Goal: Information Seeking & Learning: Learn about a topic

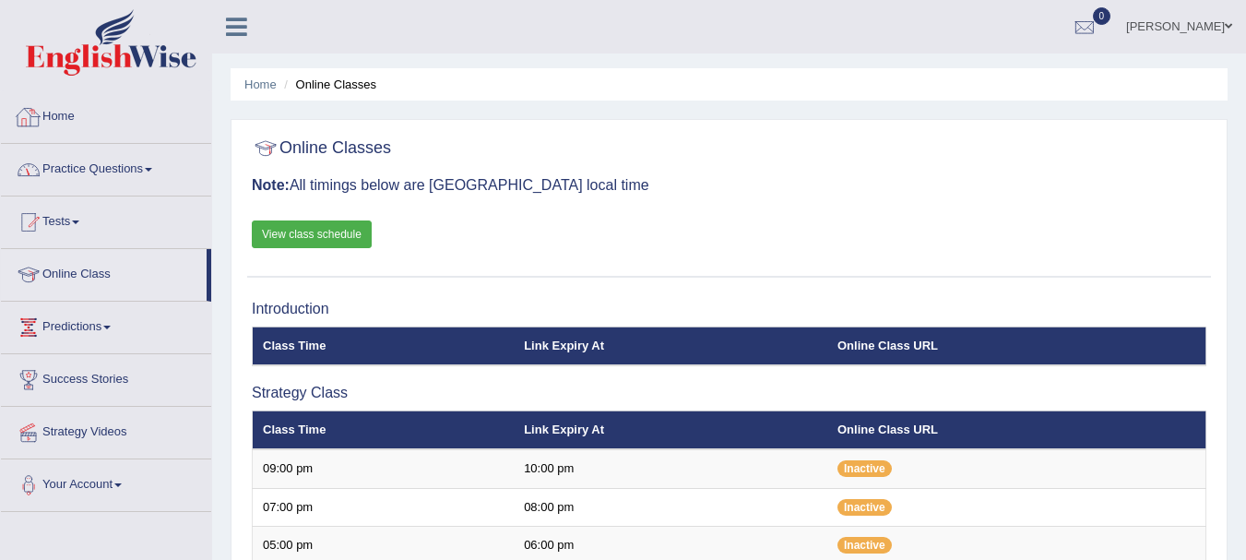
click at [138, 171] on link "Practice Questions" at bounding box center [106, 167] width 210 height 46
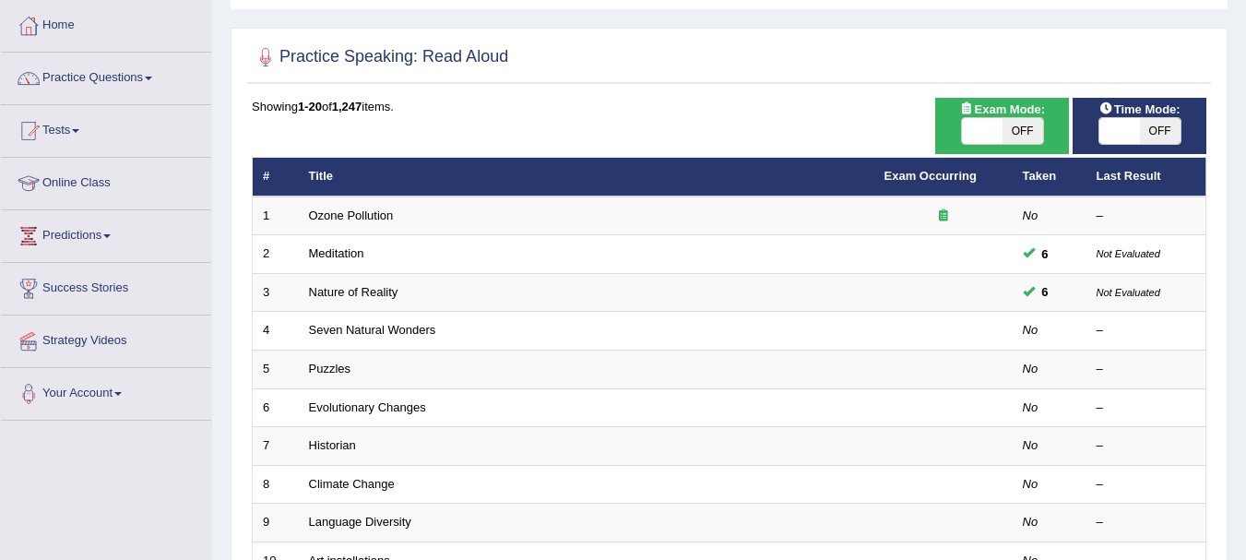
scroll to position [92, 0]
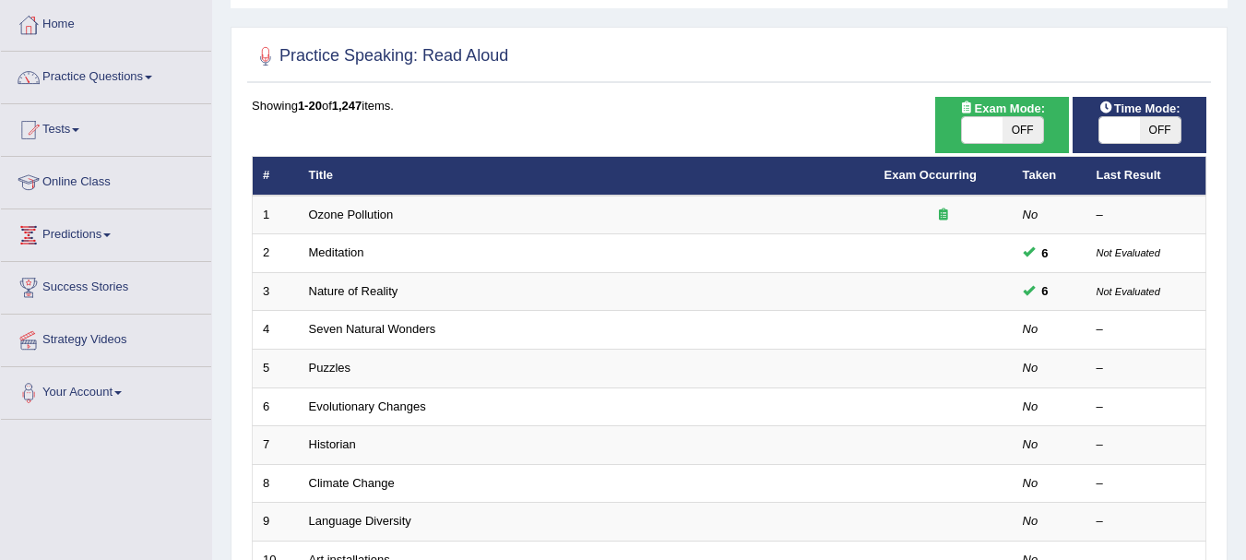
click at [1155, 127] on span "OFF" at bounding box center [1160, 130] width 41 height 26
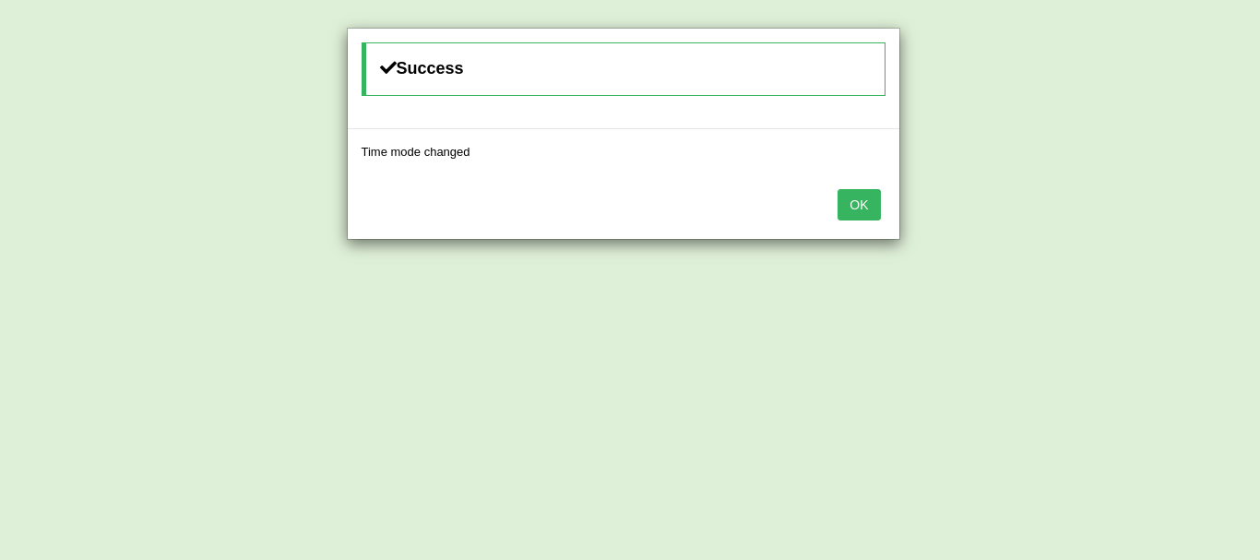
click at [851, 207] on button "OK" at bounding box center [858, 204] width 42 height 31
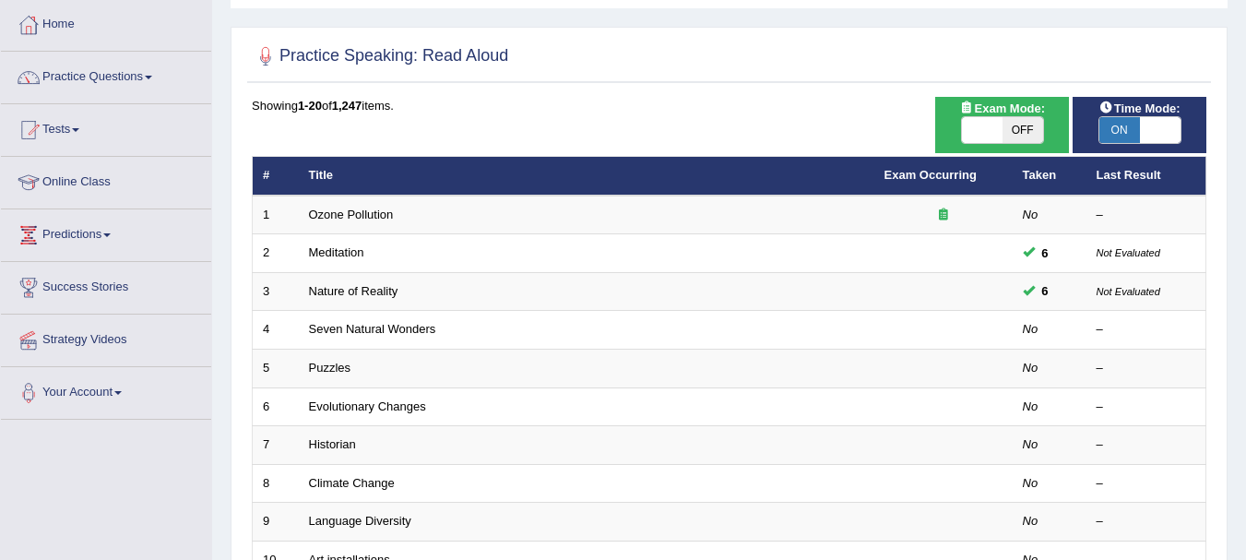
click at [1132, 130] on span "ON" at bounding box center [1119, 130] width 41 height 26
checkbox input "false"
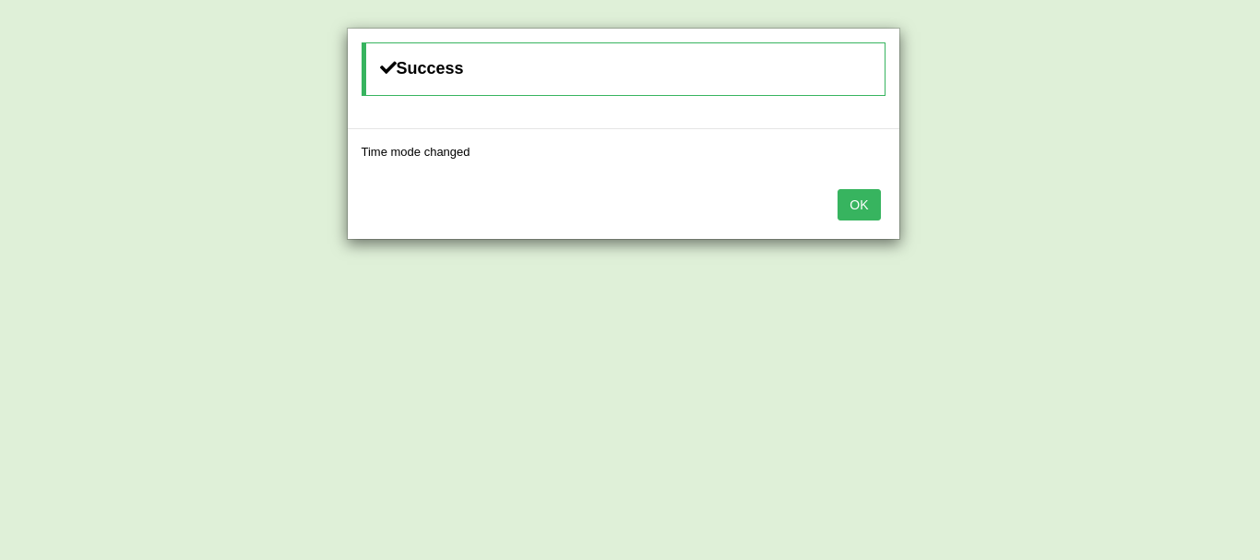
click at [849, 200] on button "OK" at bounding box center [858, 204] width 42 height 31
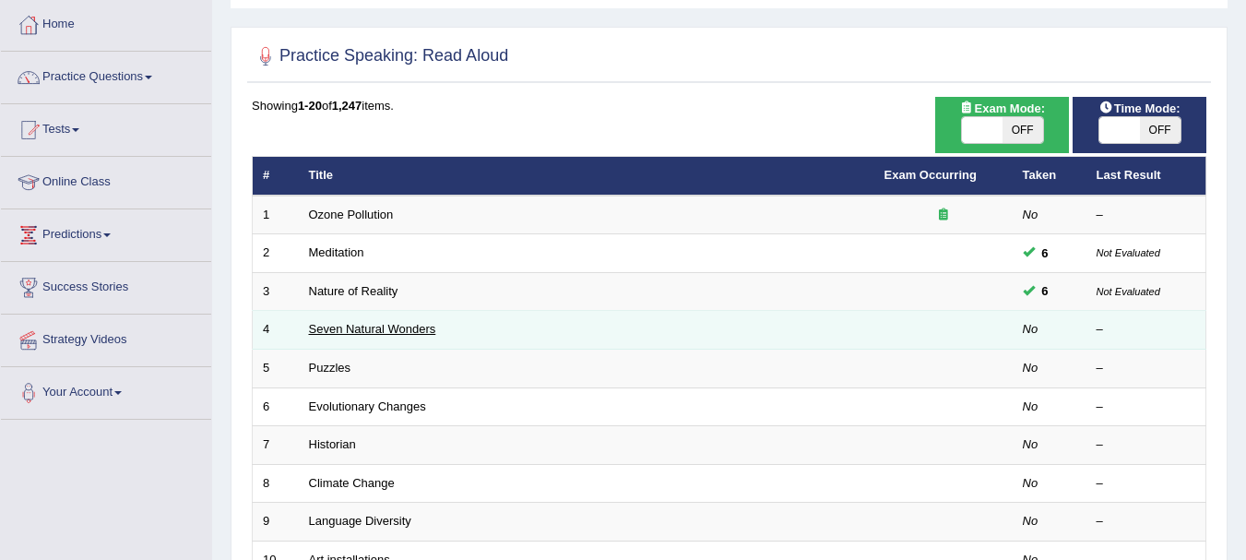
click at [325, 326] on link "Seven Natural Wonders" at bounding box center [372, 329] width 127 height 14
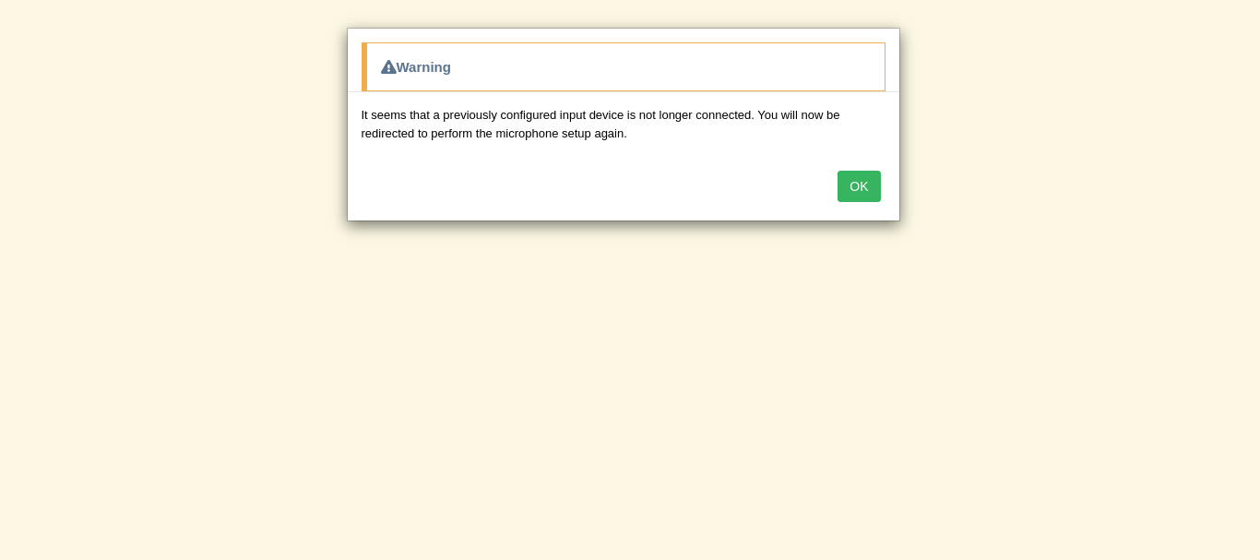
click at [866, 181] on button "OK" at bounding box center [858, 186] width 42 height 31
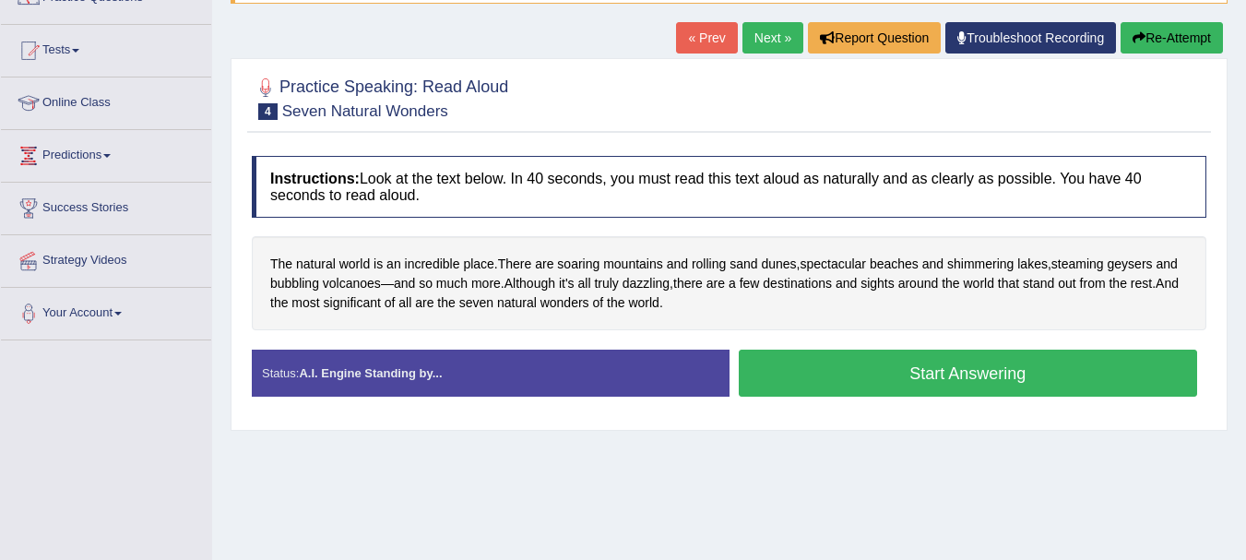
scroll to position [184, 0]
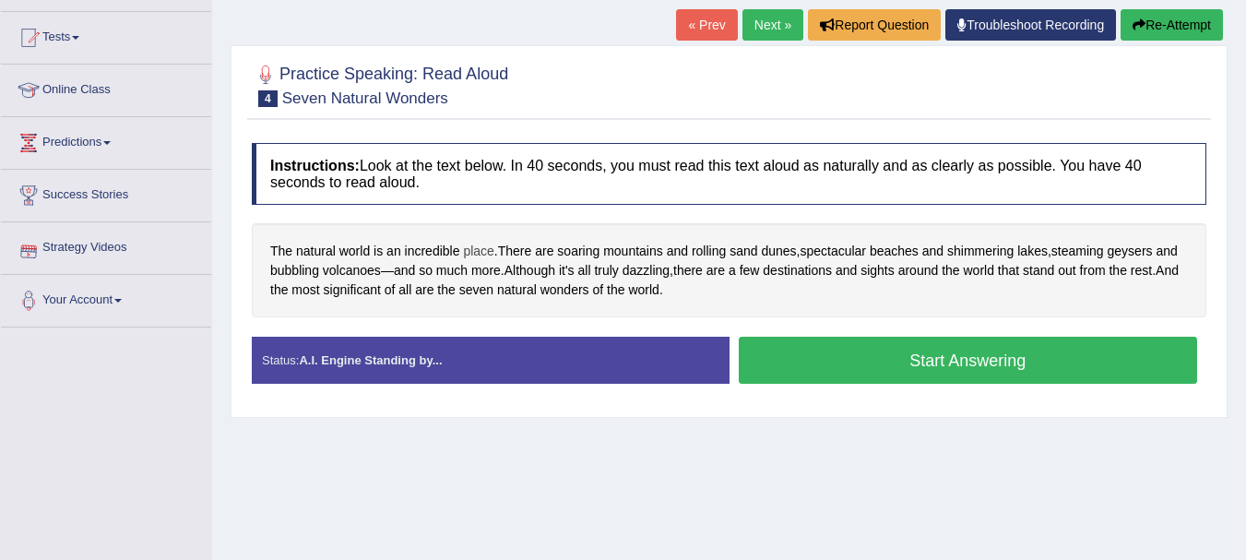
drag, startPoint x: 302, startPoint y: 254, endPoint x: 488, endPoint y: 258, distance: 185.4
click at [488, 258] on div "The natural world is an incredible place . There are soaring mountains and roll…" at bounding box center [729, 270] width 954 height 94
click at [899, 357] on button "Start Answering" at bounding box center [968, 360] width 459 height 47
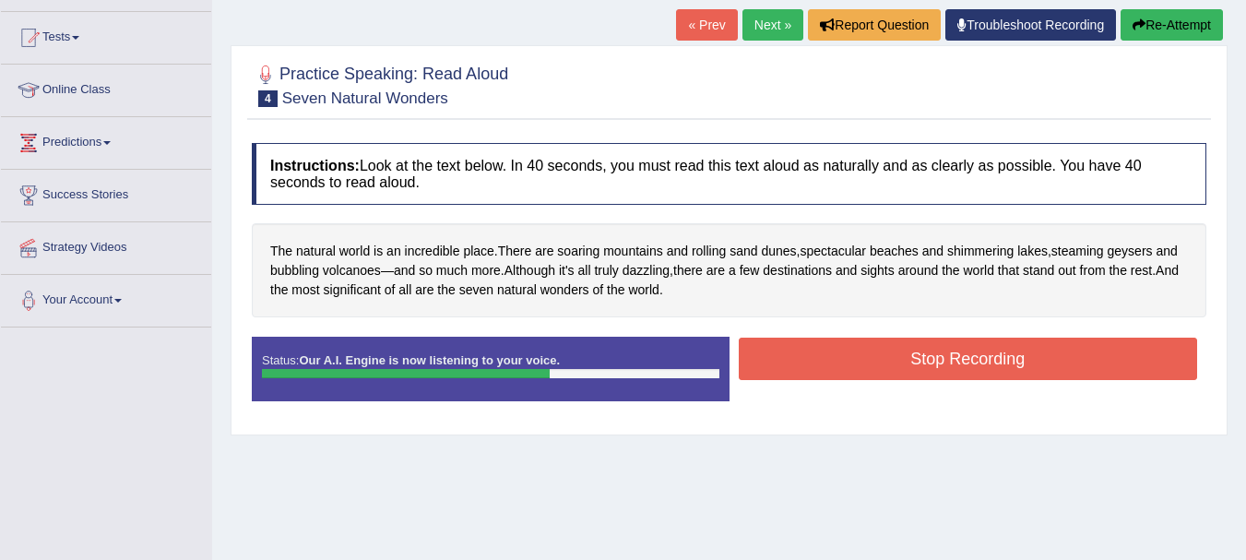
click at [1012, 357] on button "Stop Recording" at bounding box center [968, 358] width 459 height 42
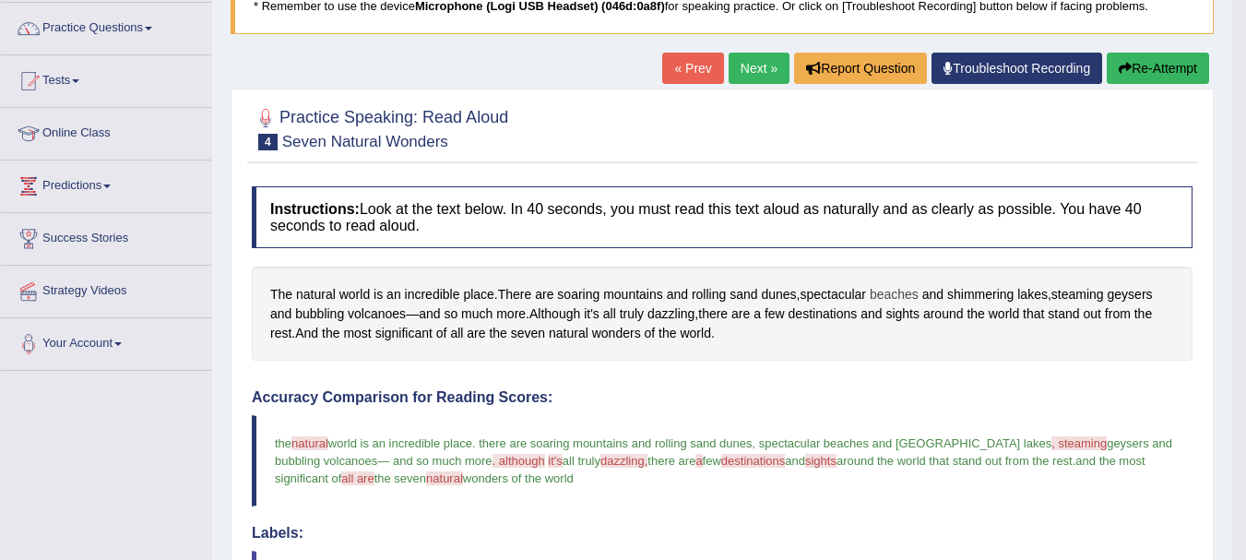
scroll to position [92, 0]
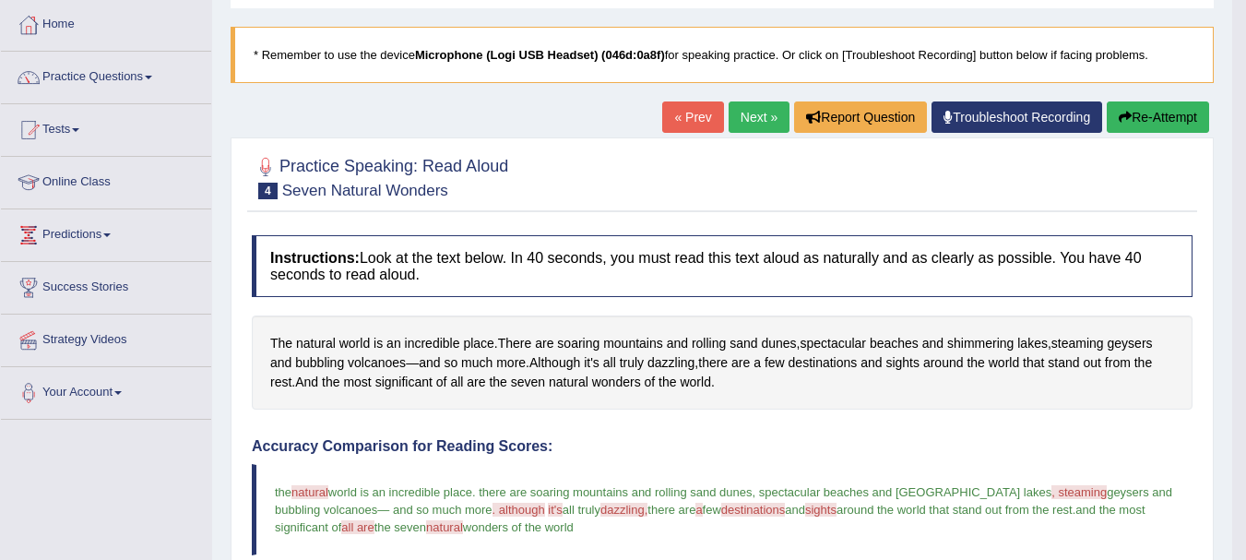
click at [1156, 117] on button "Re-Attempt" at bounding box center [1158, 116] width 102 height 31
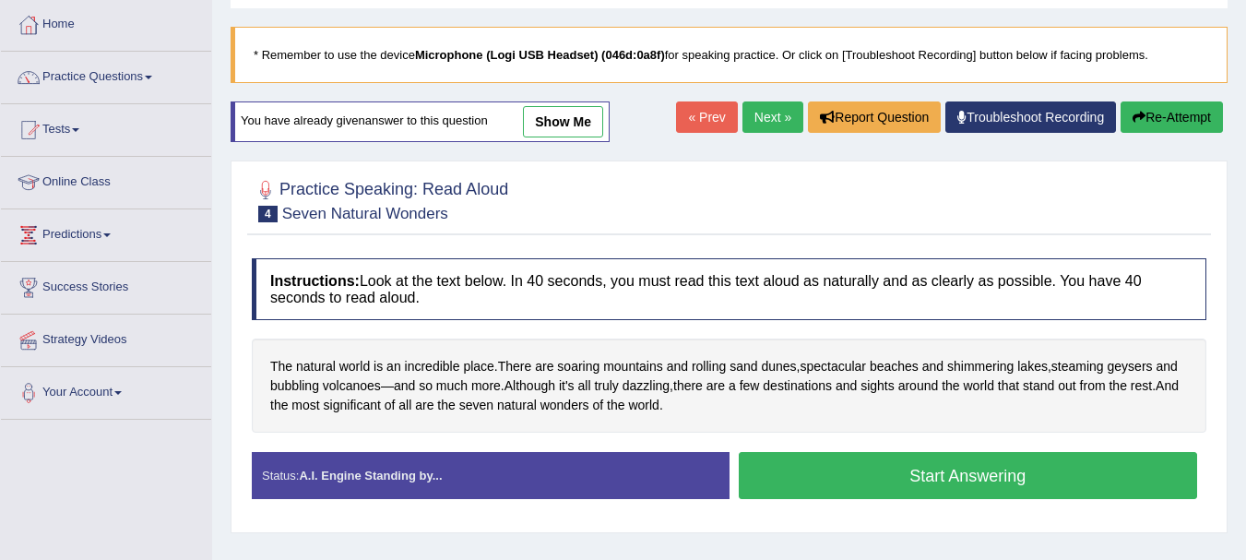
click at [969, 450] on div "Instructions: Look at the text below. In 40 seconds, you must read this text al…" at bounding box center [729, 386] width 964 height 274
click at [969, 473] on button "Start Answering" at bounding box center [968, 475] width 459 height 47
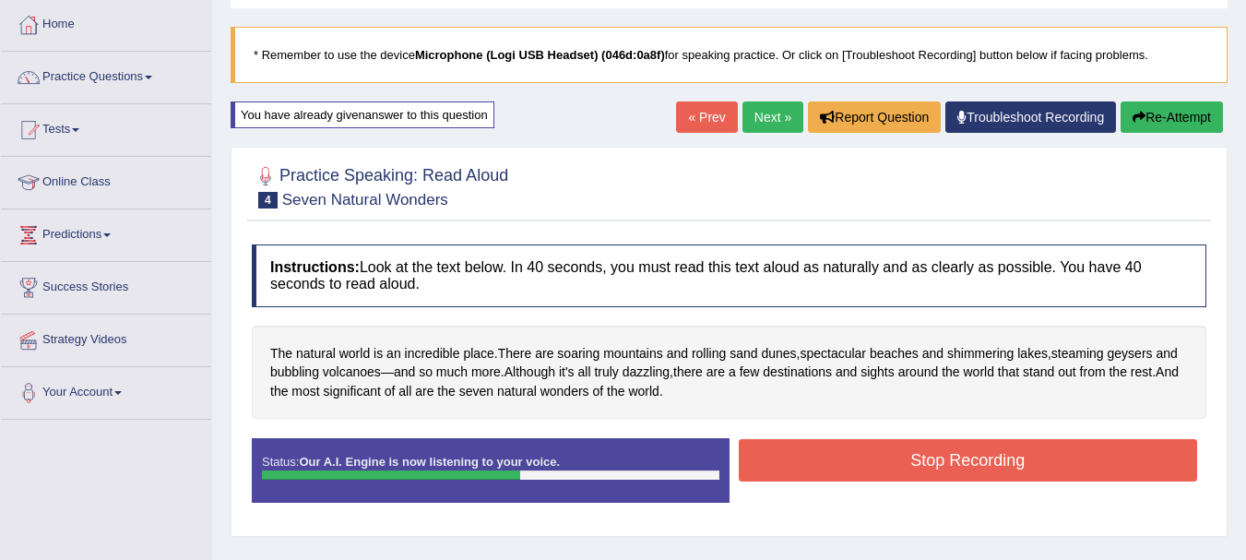
click at [1068, 479] on button "Stop Recording" at bounding box center [968, 460] width 459 height 42
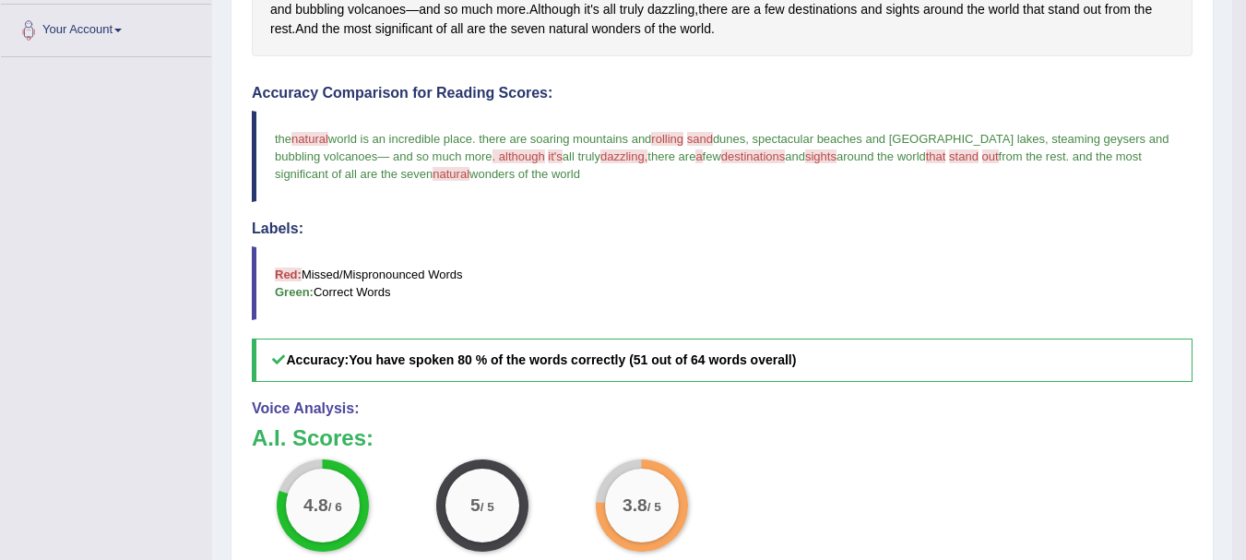
scroll to position [184, 0]
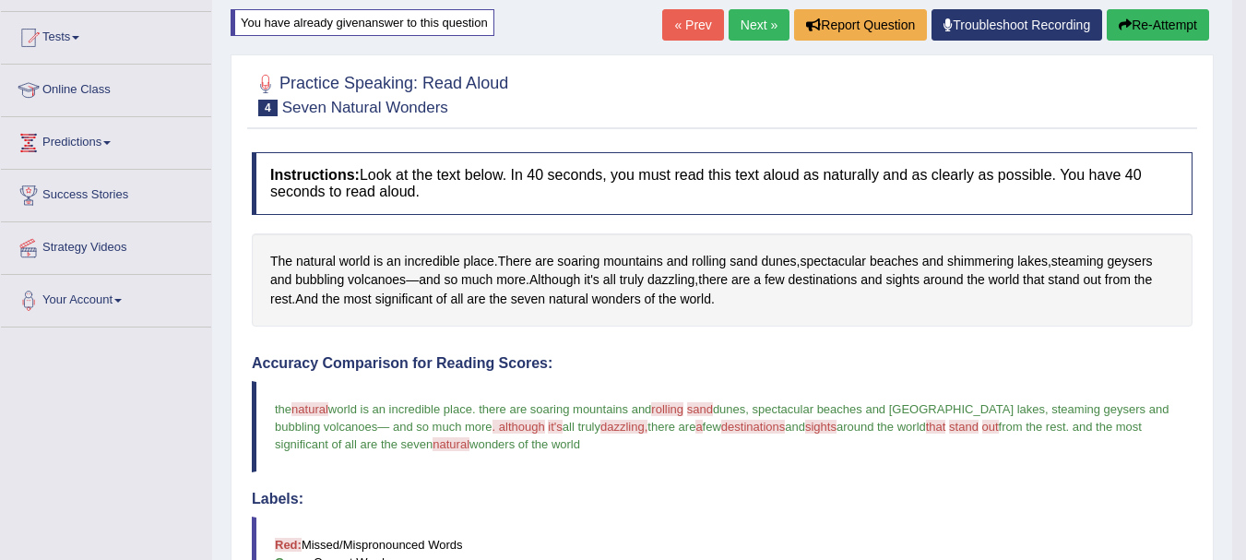
click at [1143, 27] on button "Re-Attempt" at bounding box center [1158, 24] width 102 height 31
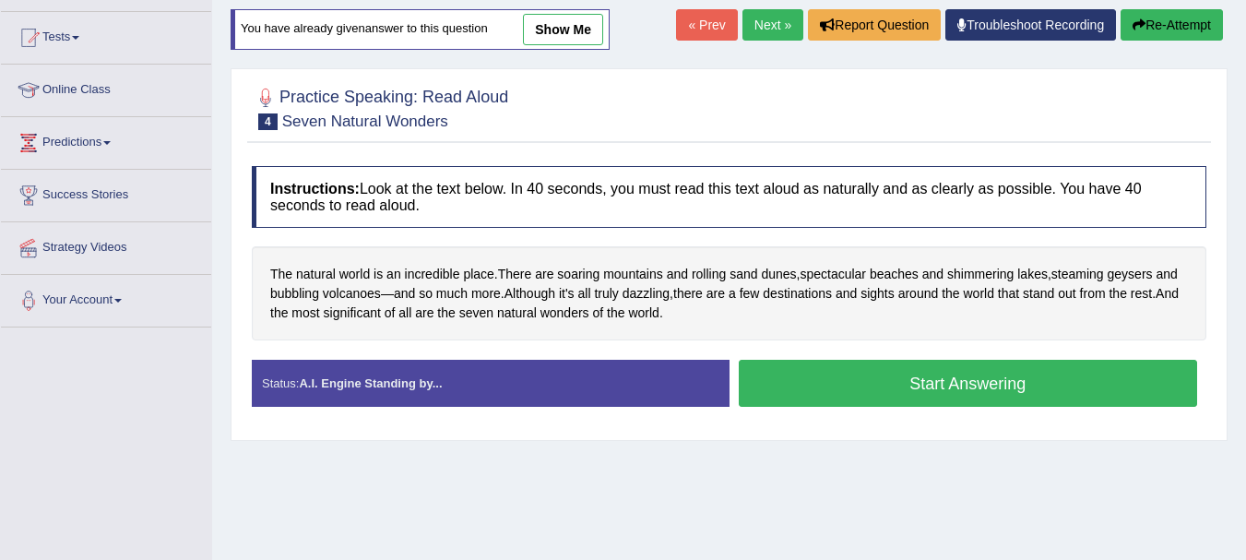
scroll to position [184, 0]
click at [893, 391] on button "Start Answering" at bounding box center [968, 383] width 459 height 47
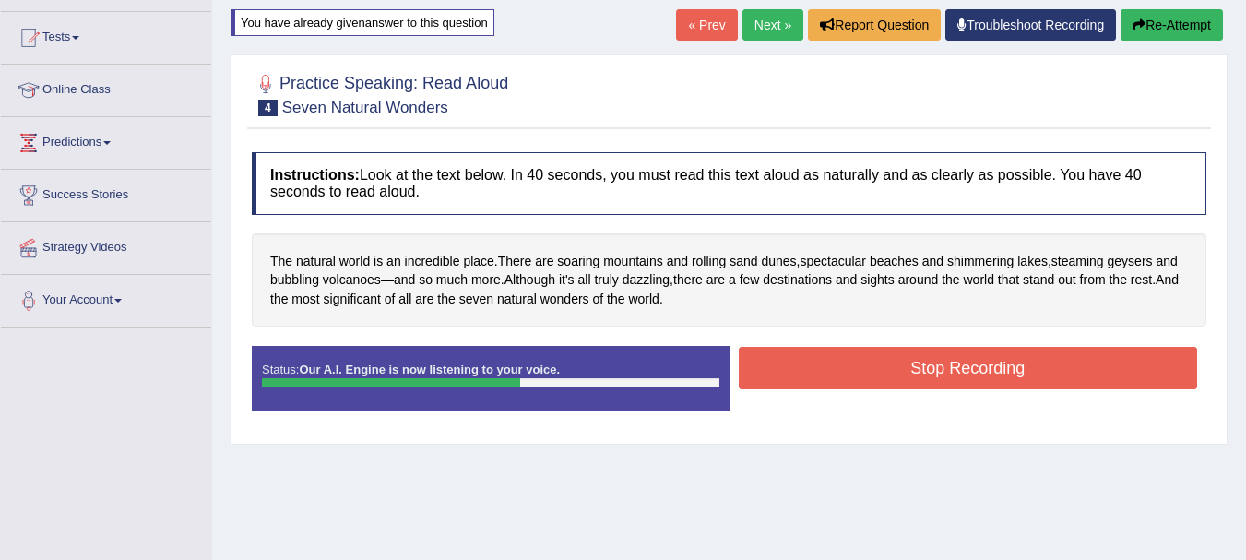
click at [1065, 373] on button "Stop Recording" at bounding box center [968, 368] width 459 height 42
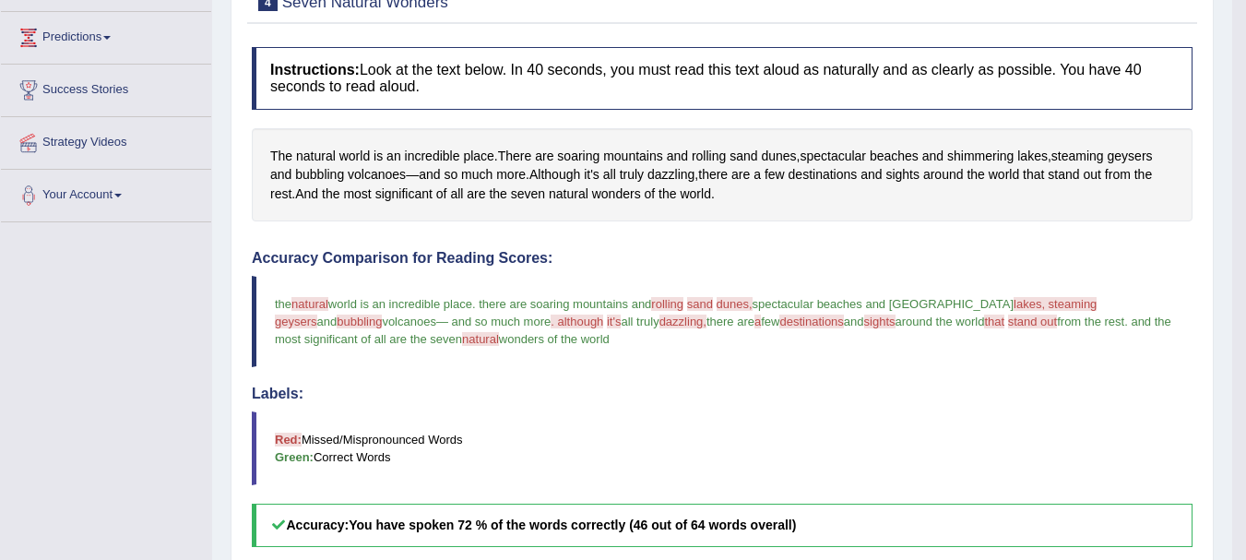
scroll to position [64, 0]
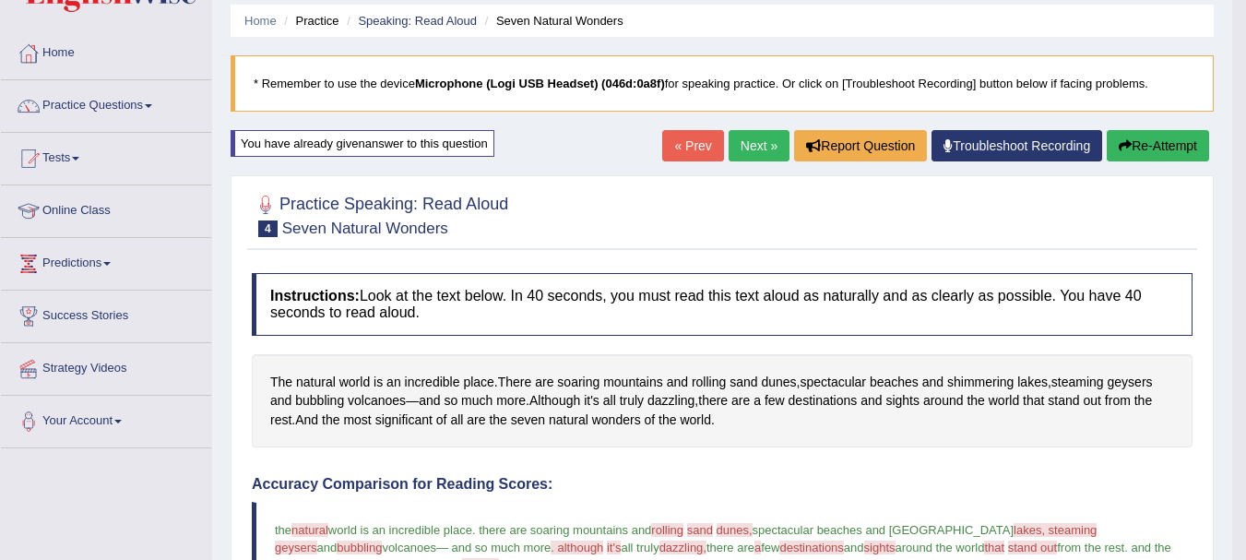
click at [1166, 136] on button "Re-Attempt" at bounding box center [1158, 145] width 102 height 31
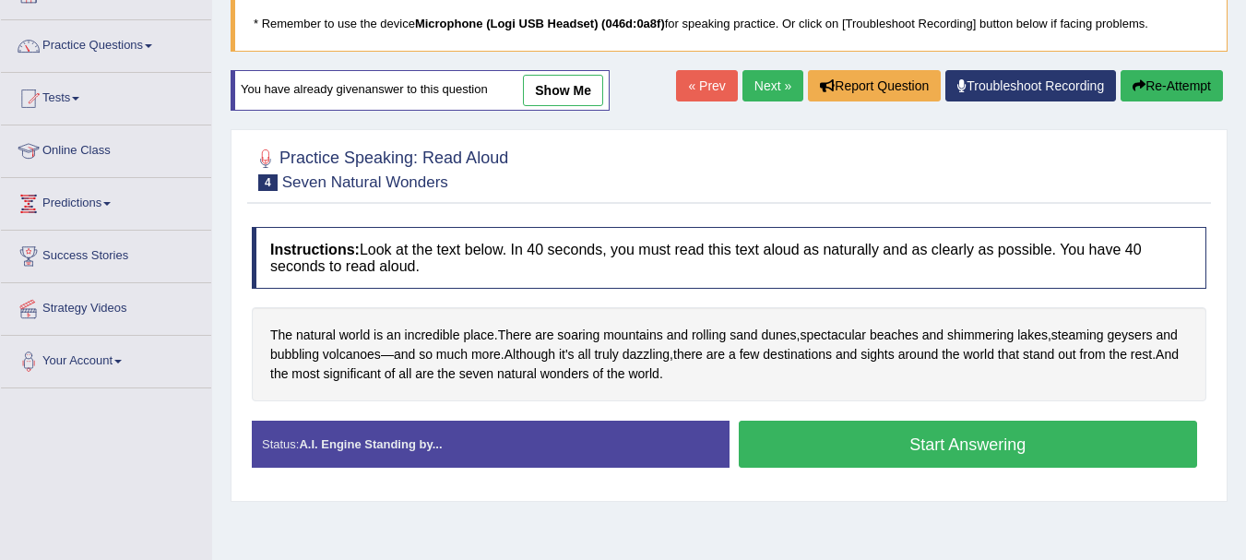
scroll to position [156, 0]
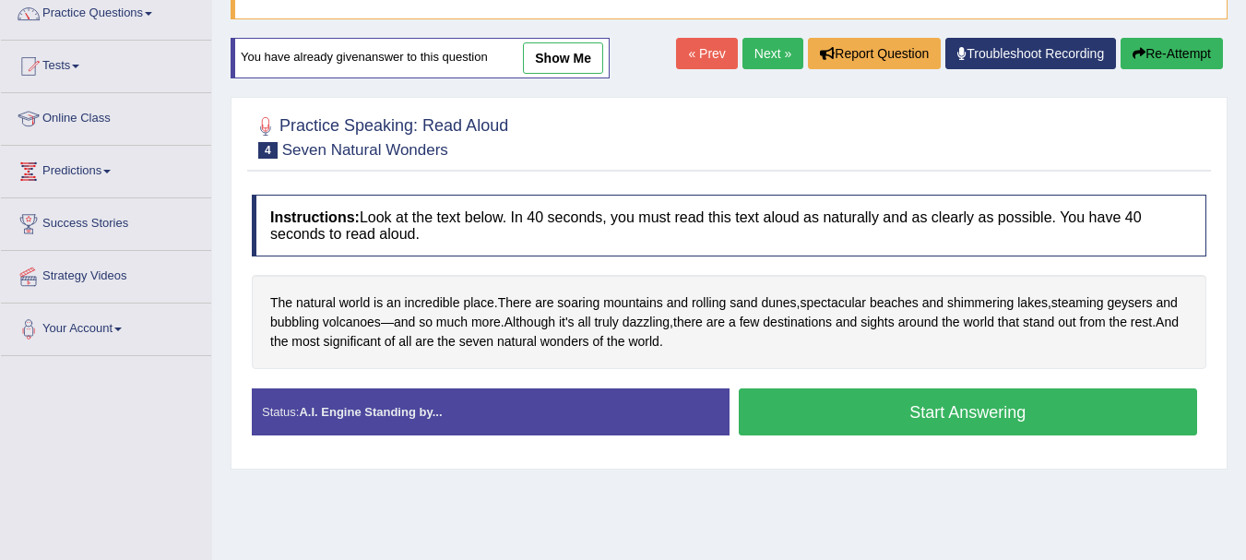
click at [928, 413] on button "Start Answering" at bounding box center [968, 411] width 459 height 47
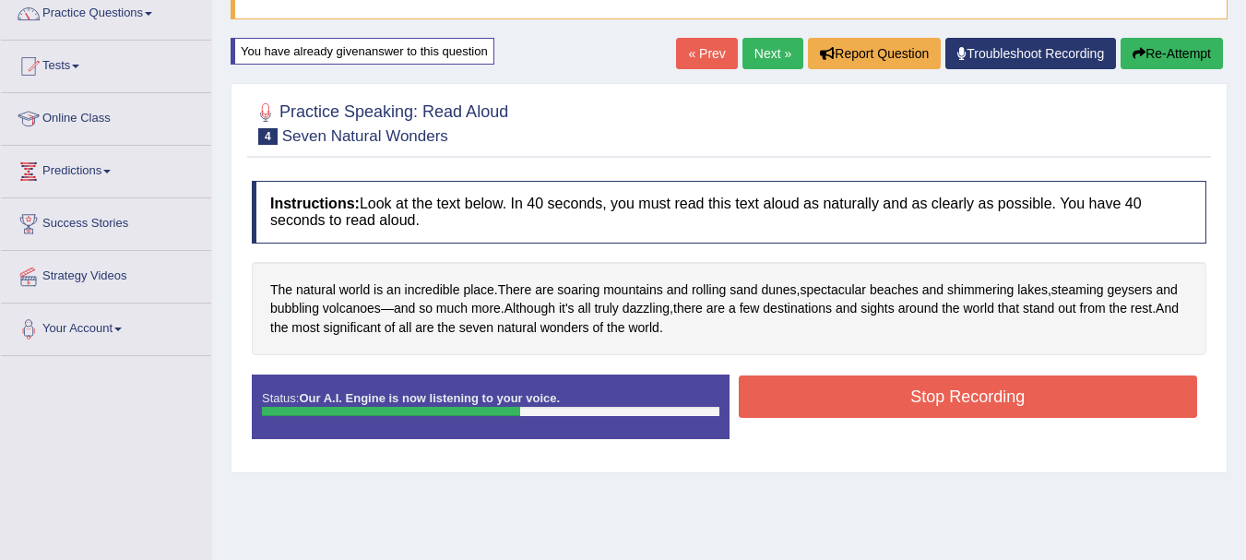
click at [928, 411] on button "Stop Recording" at bounding box center [968, 396] width 459 height 42
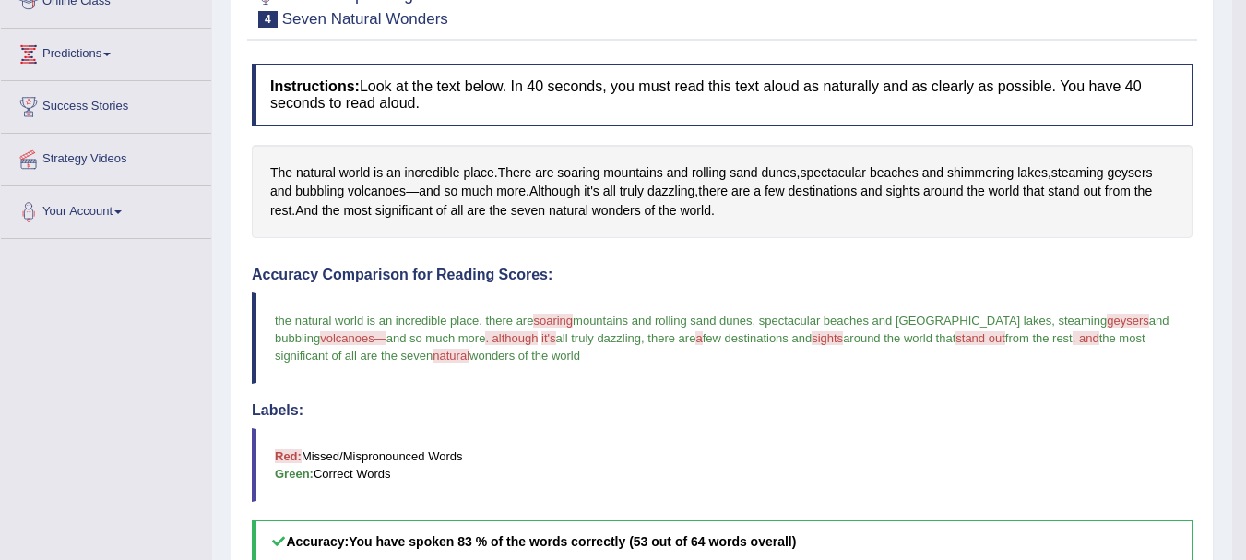
scroll to position [0, 0]
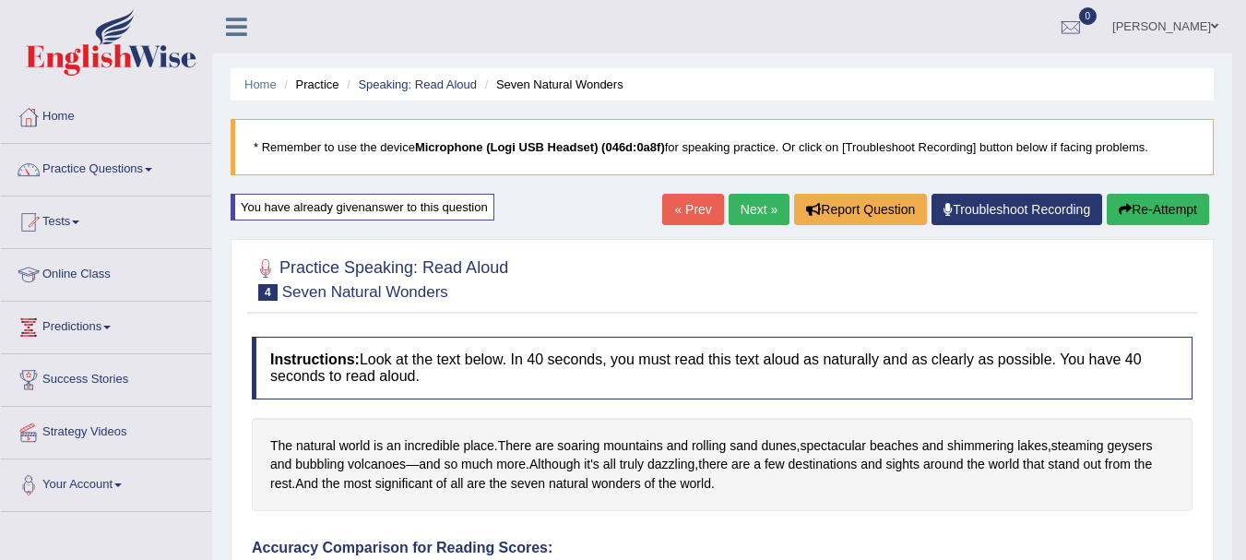
click at [757, 213] on link "Next »" at bounding box center [758, 209] width 61 height 31
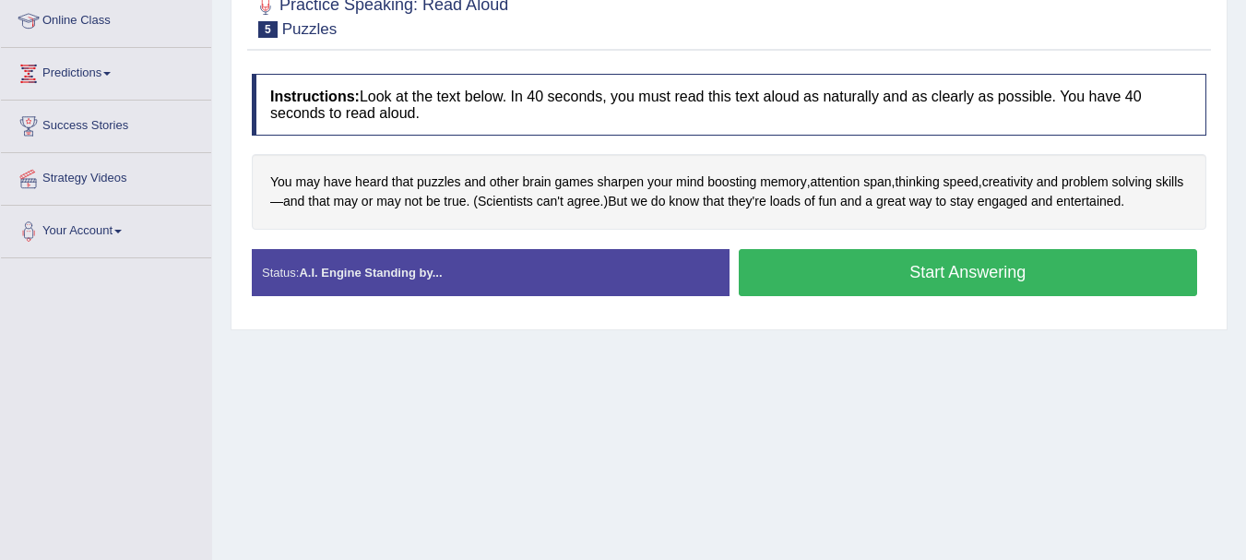
scroll to position [277, 0]
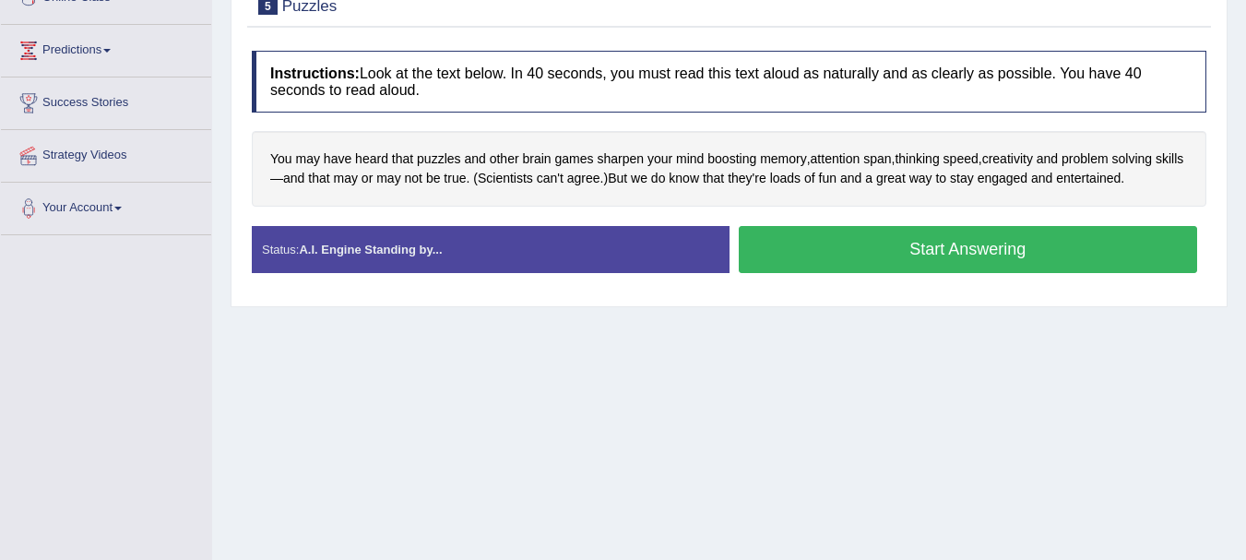
click at [914, 254] on button "Start Answering" at bounding box center [968, 249] width 459 height 47
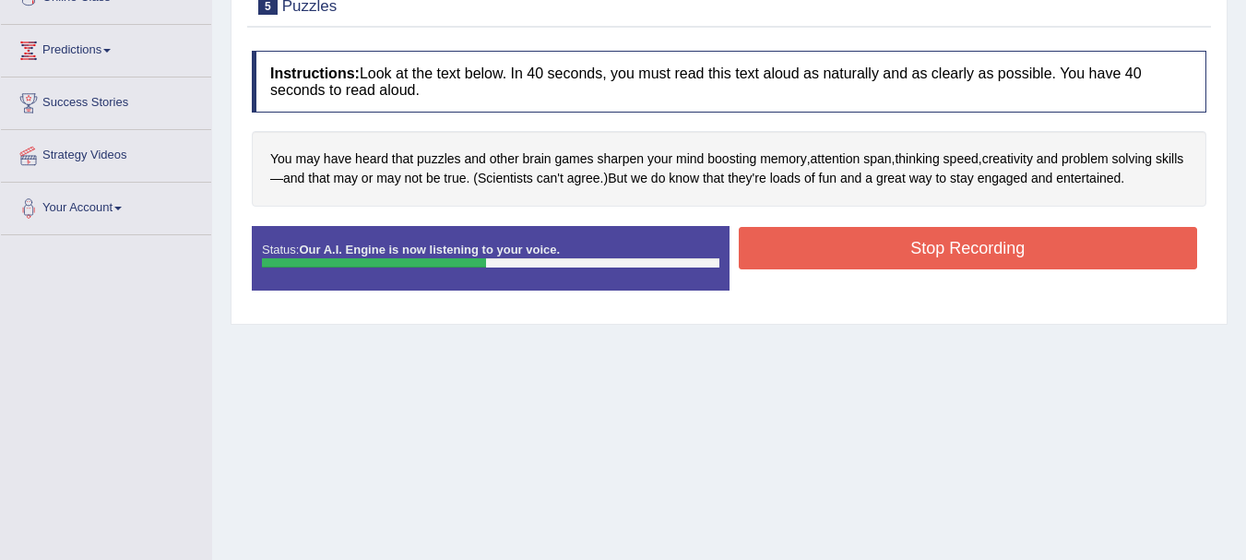
click at [914, 254] on button "Stop Recording" at bounding box center [968, 248] width 459 height 42
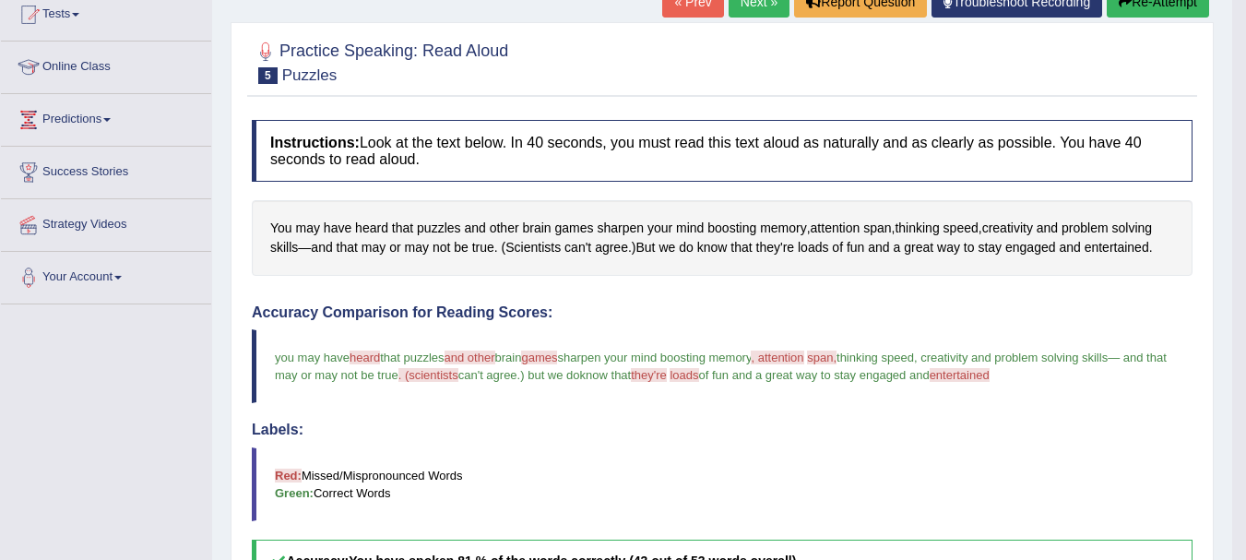
scroll to position [0, 0]
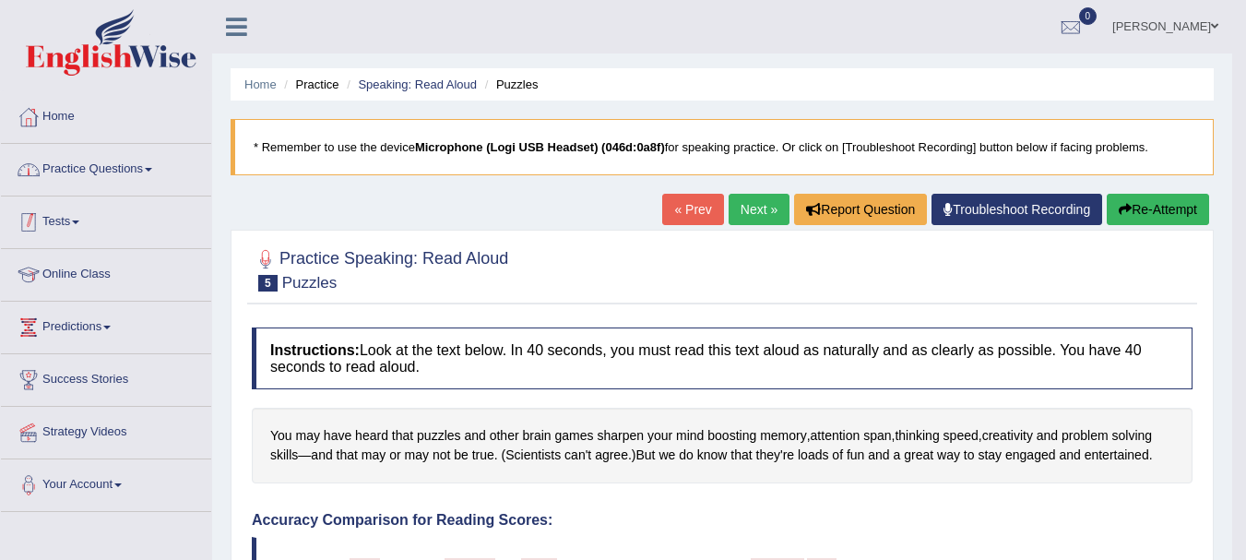
click at [100, 145] on link "Practice Questions" at bounding box center [106, 167] width 210 height 46
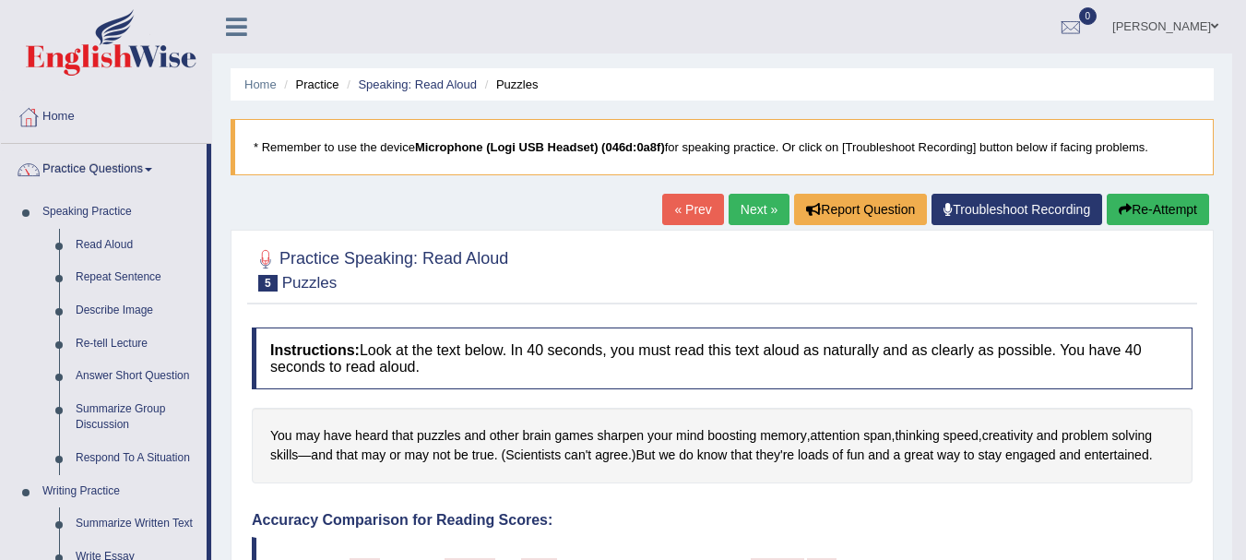
click at [1155, 210] on button "Re-Attempt" at bounding box center [1158, 209] width 102 height 31
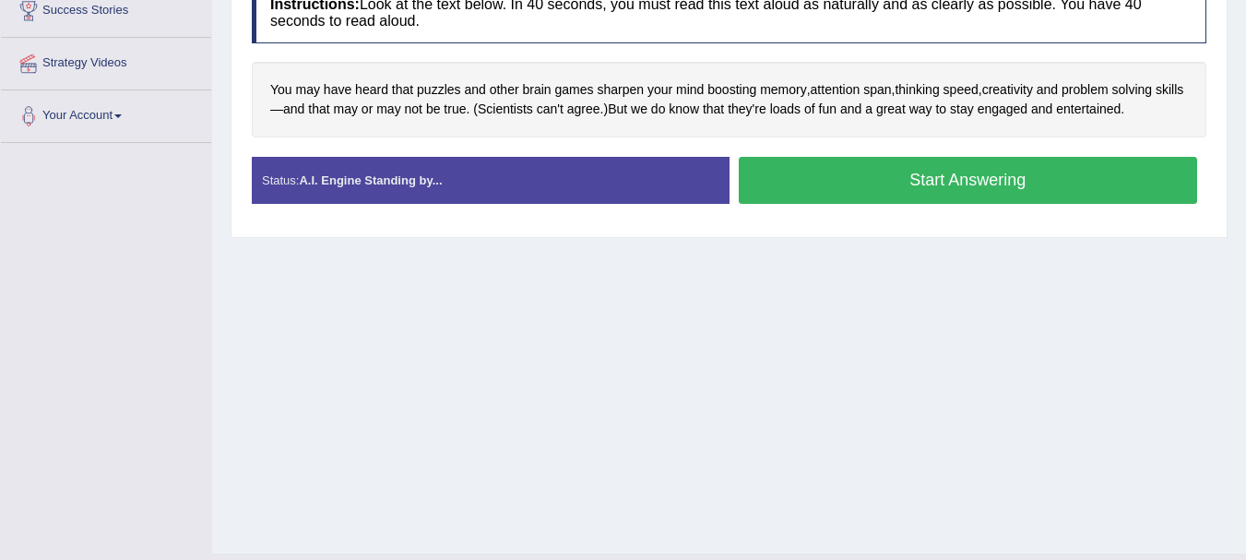
scroll to position [369, 0]
click at [892, 180] on button "Start Answering" at bounding box center [968, 180] width 459 height 47
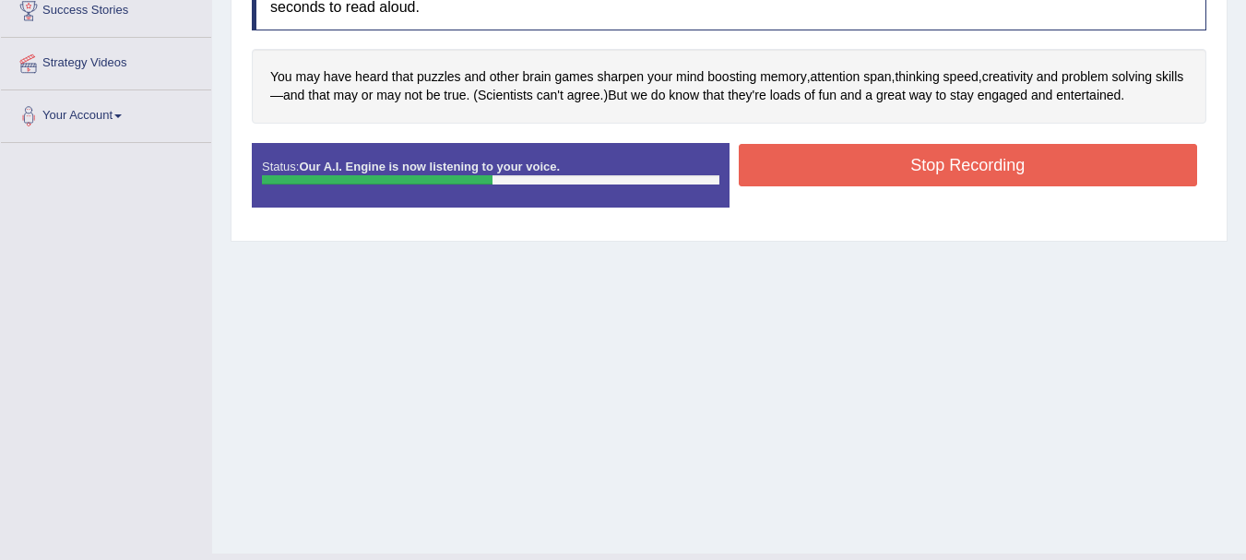
click at [893, 160] on button "Stop Recording" at bounding box center [968, 165] width 459 height 42
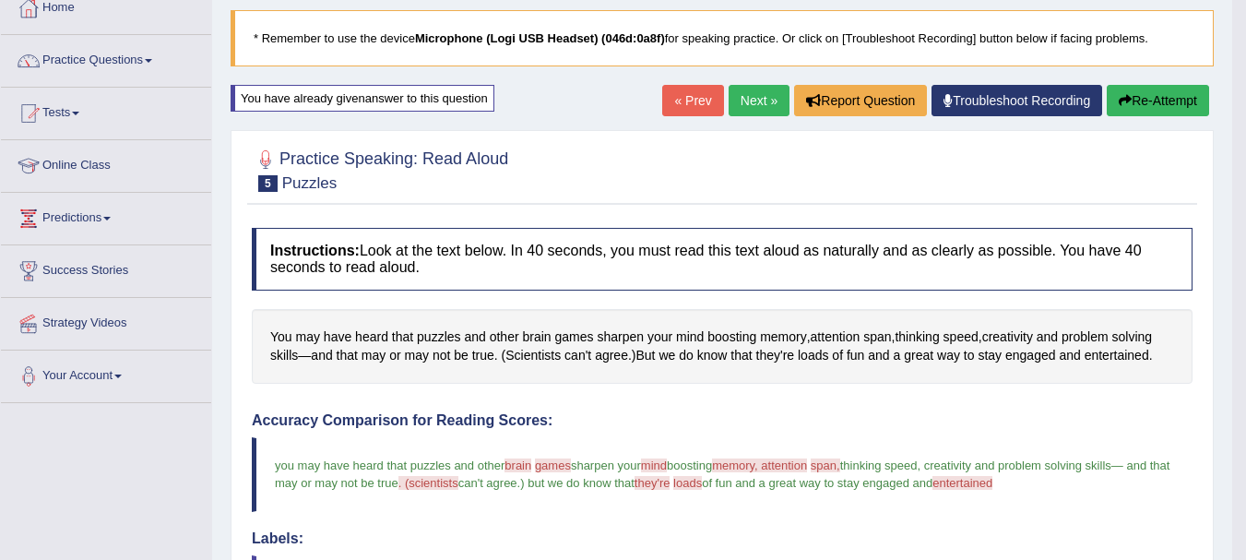
scroll to position [0, 0]
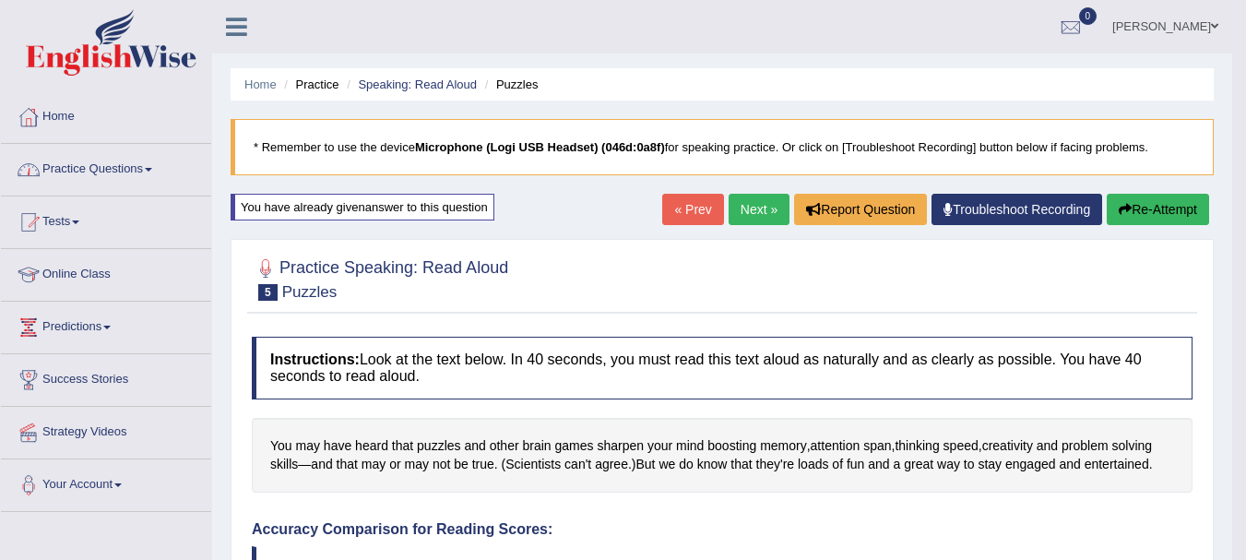
click at [152, 169] on span at bounding box center [148, 170] width 7 height 4
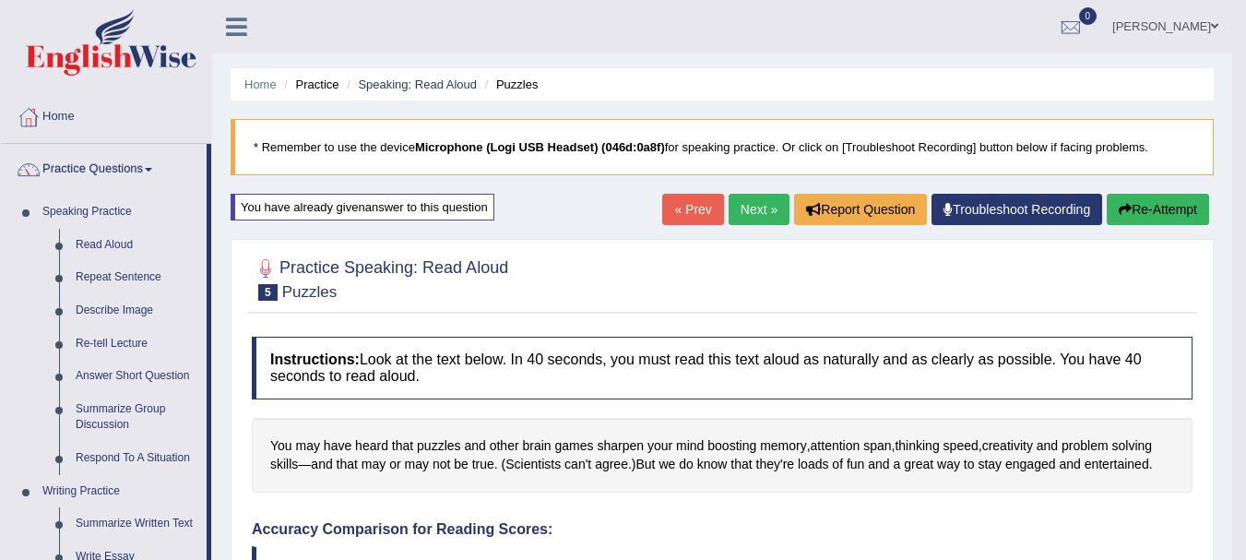
click at [747, 207] on link "Next »" at bounding box center [758, 209] width 61 height 31
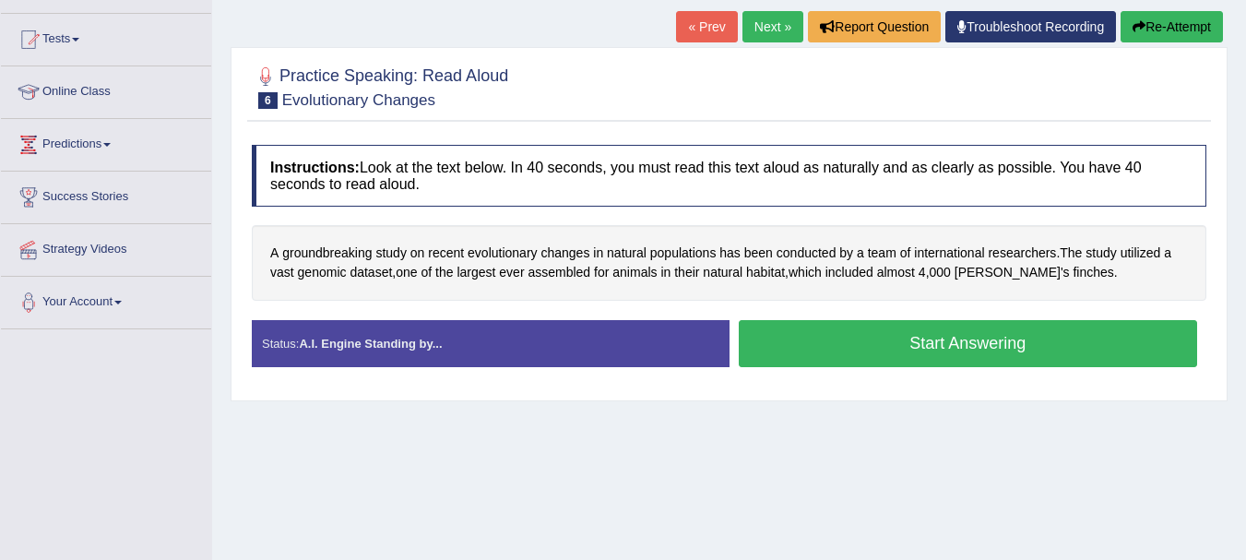
scroll to position [184, 0]
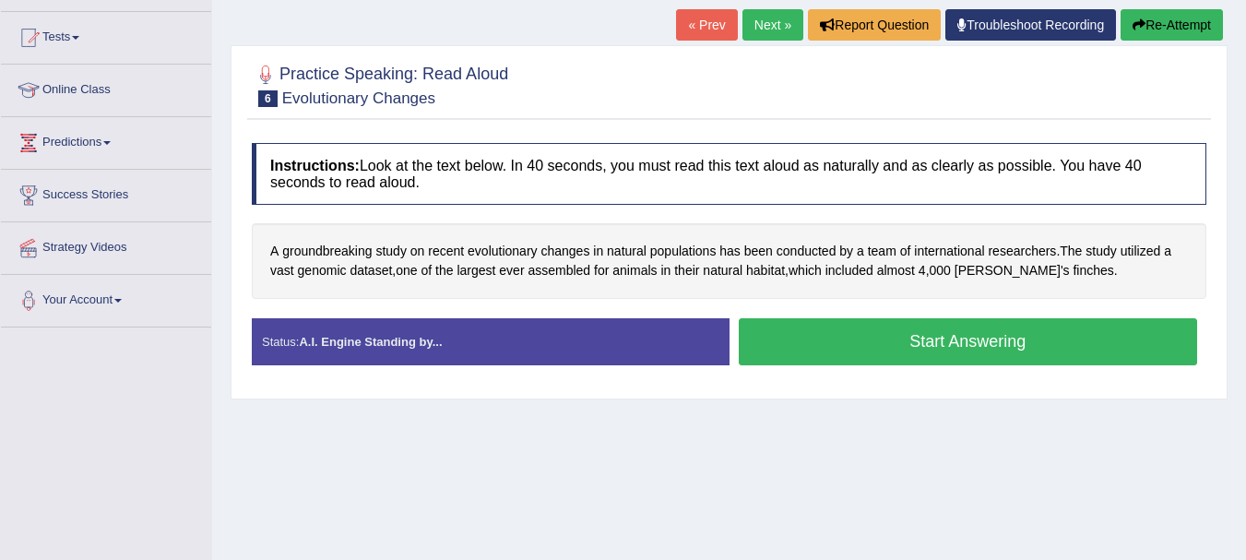
click at [767, 351] on button "Start Answering" at bounding box center [968, 341] width 459 height 47
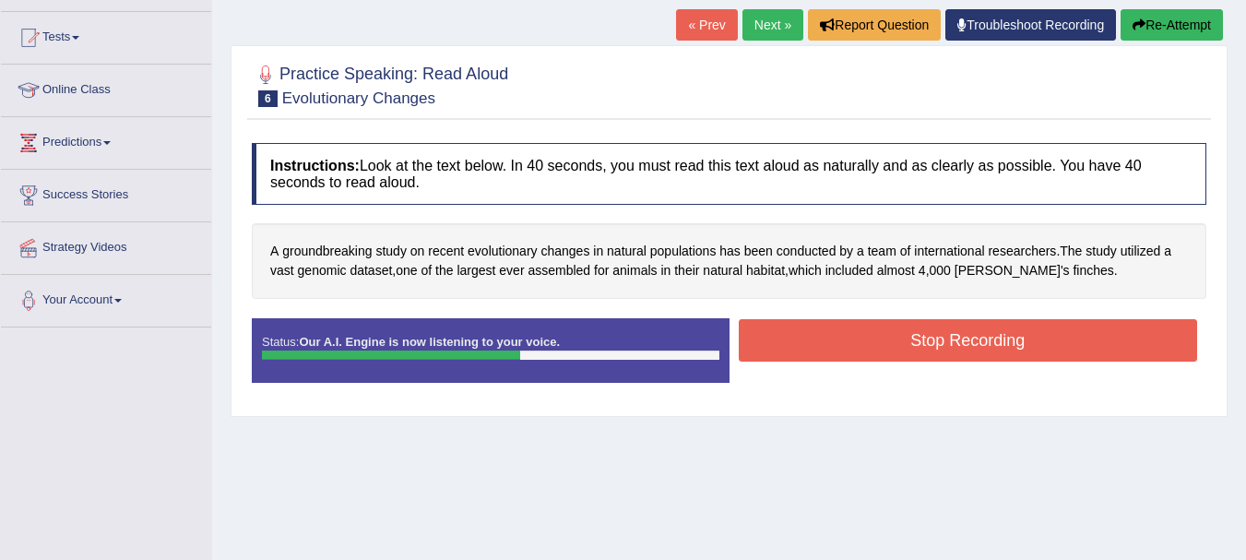
click at [775, 349] on button "Stop Recording" at bounding box center [968, 340] width 459 height 42
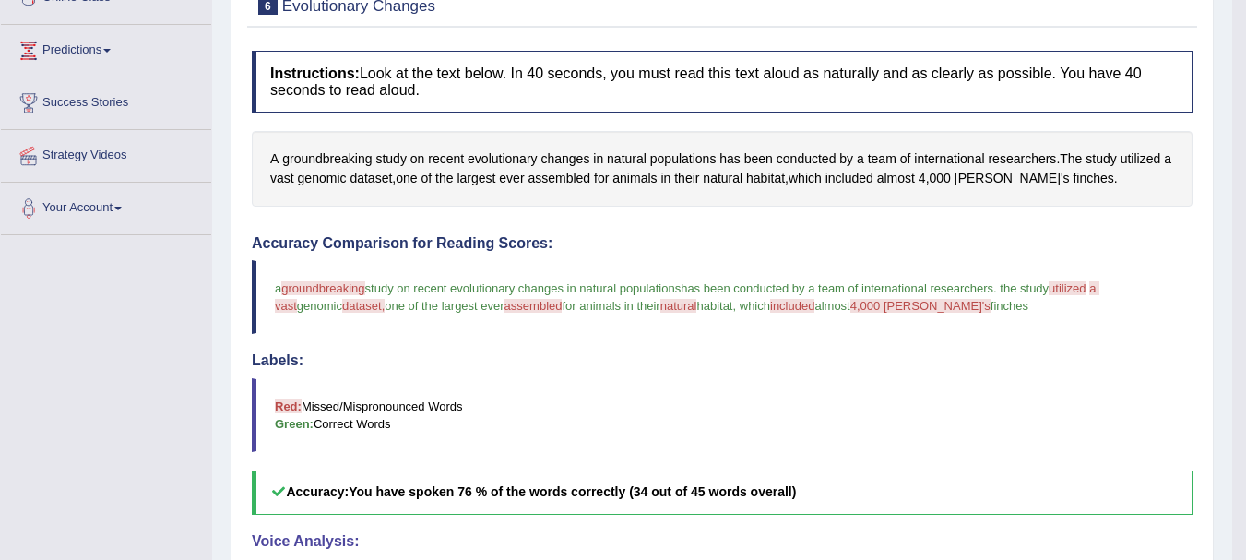
scroll to position [0, 0]
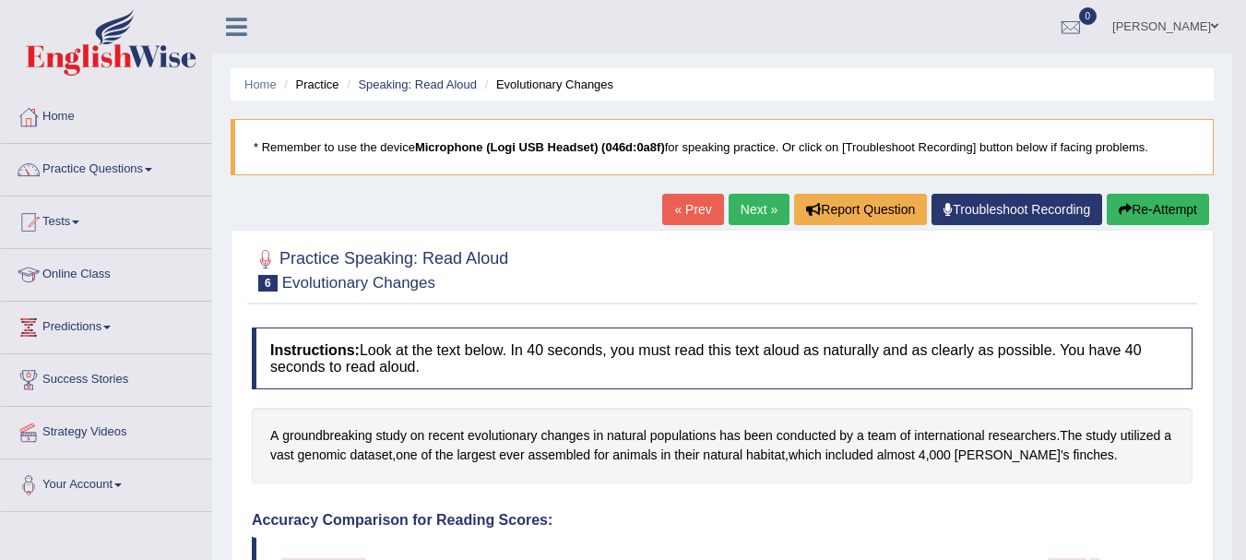
click at [1146, 205] on button "Re-Attempt" at bounding box center [1158, 209] width 102 height 31
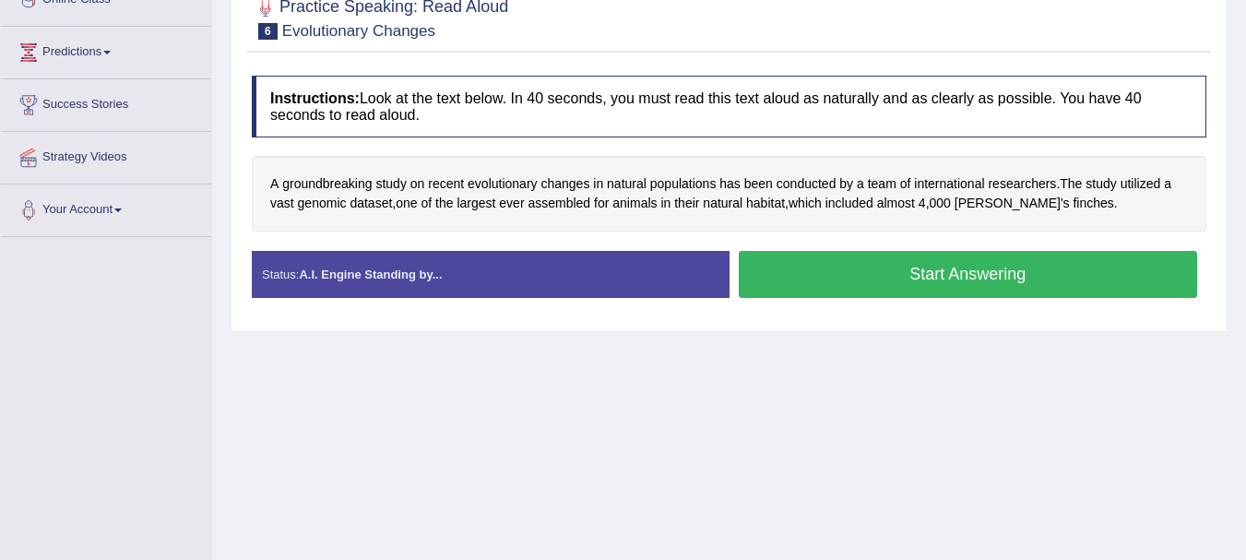
scroll to position [224, 0]
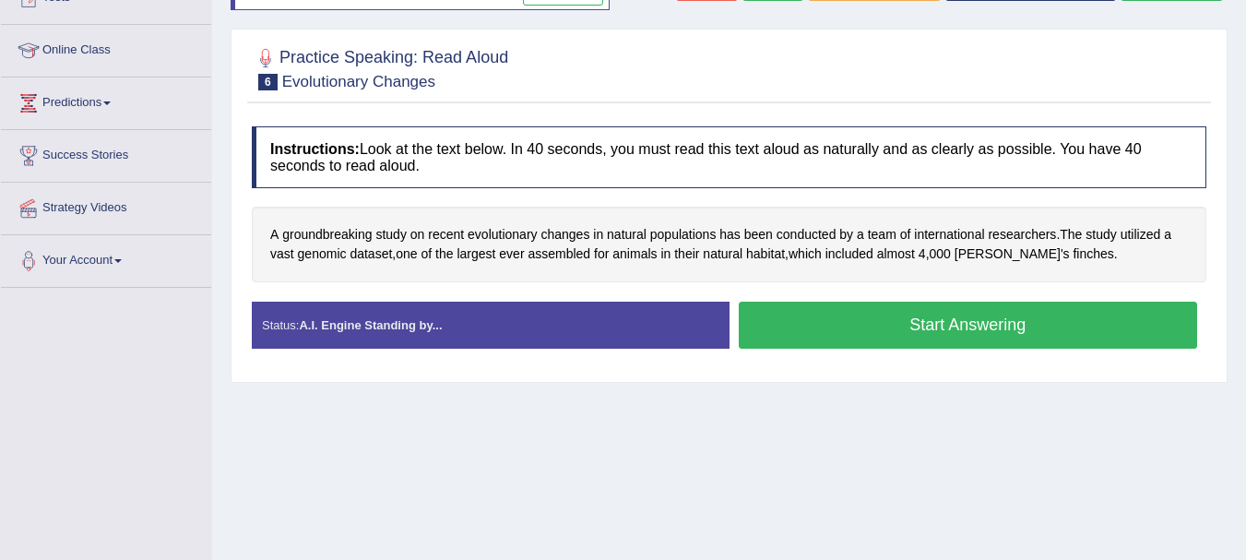
click at [863, 334] on button "Start Answering" at bounding box center [968, 325] width 459 height 47
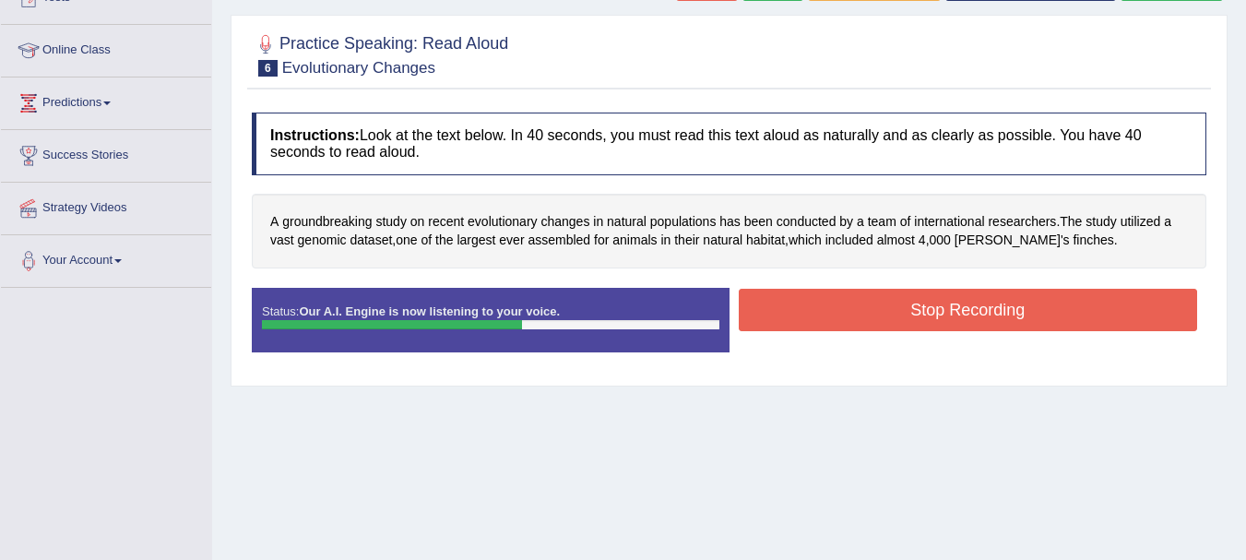
click at [870, 302] on button "Stop Recording" at bounding box center [968, 310] width 459 height 42
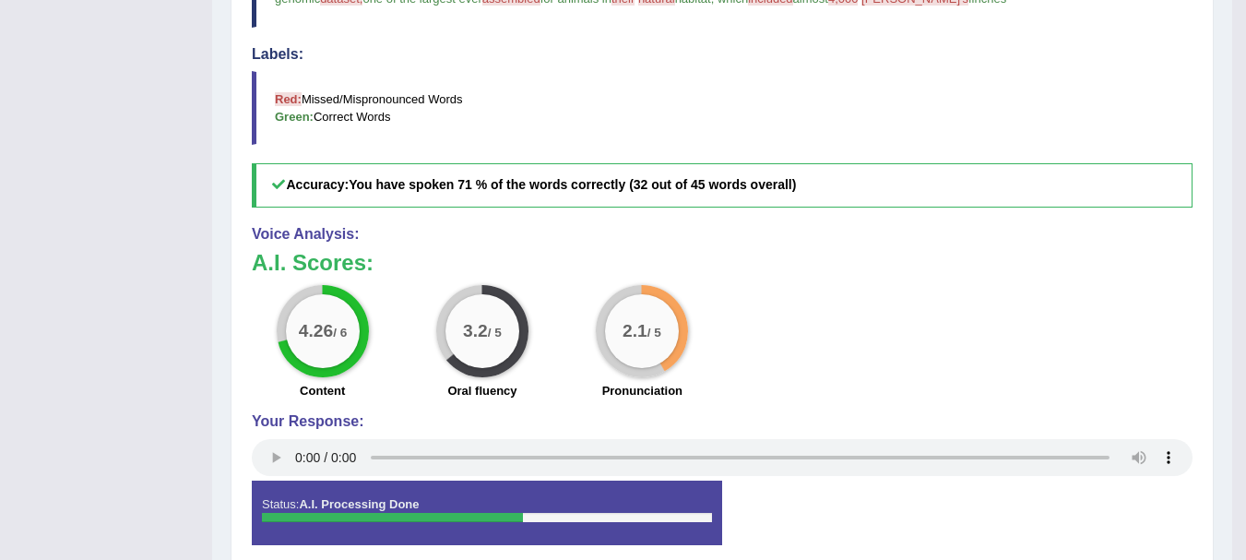
scroll to position [501, 0]
